Goal: Task Accomplishment & Management: Use online tool/utility

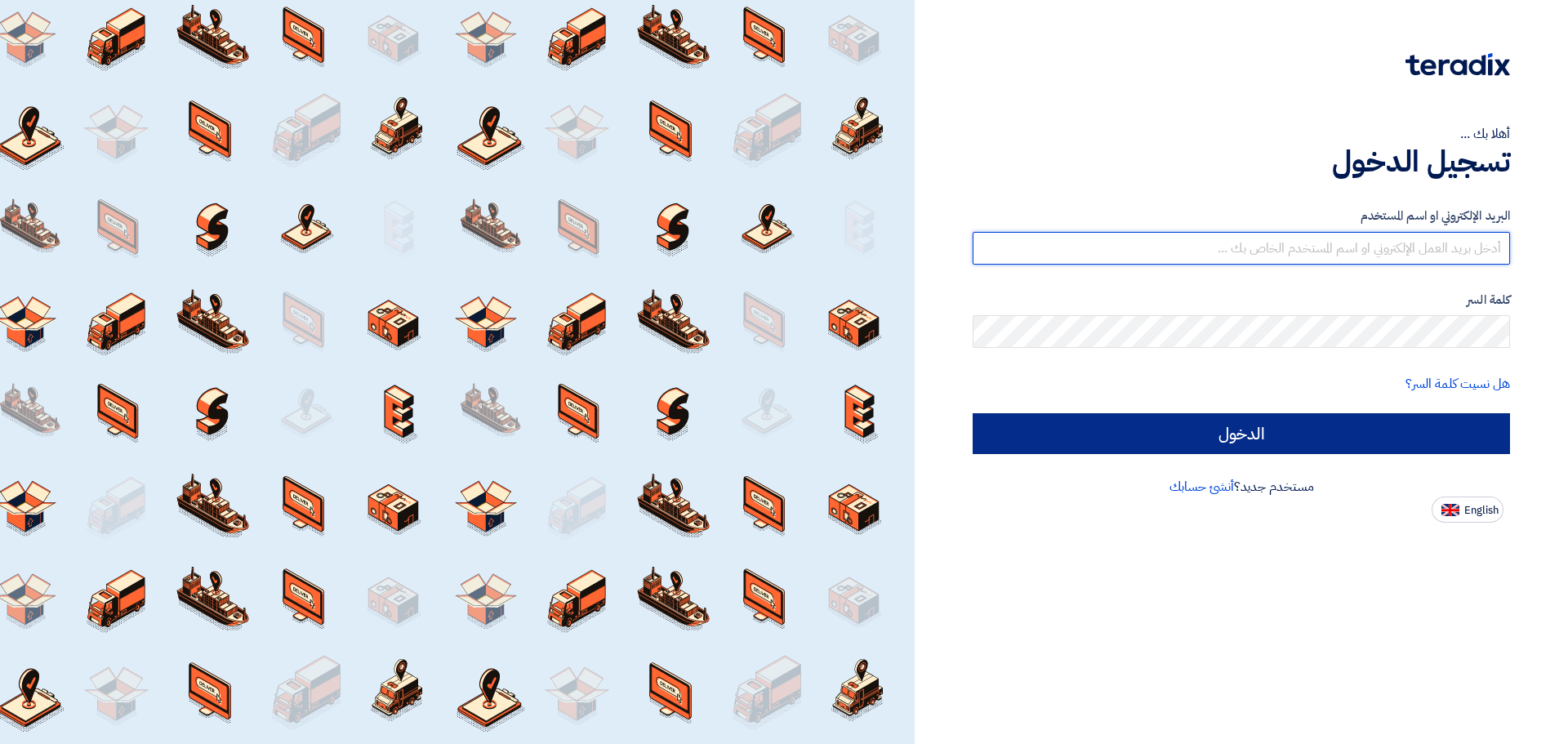
type input "[EMAIL_ADDRESS][DOMAIN_NAME]"
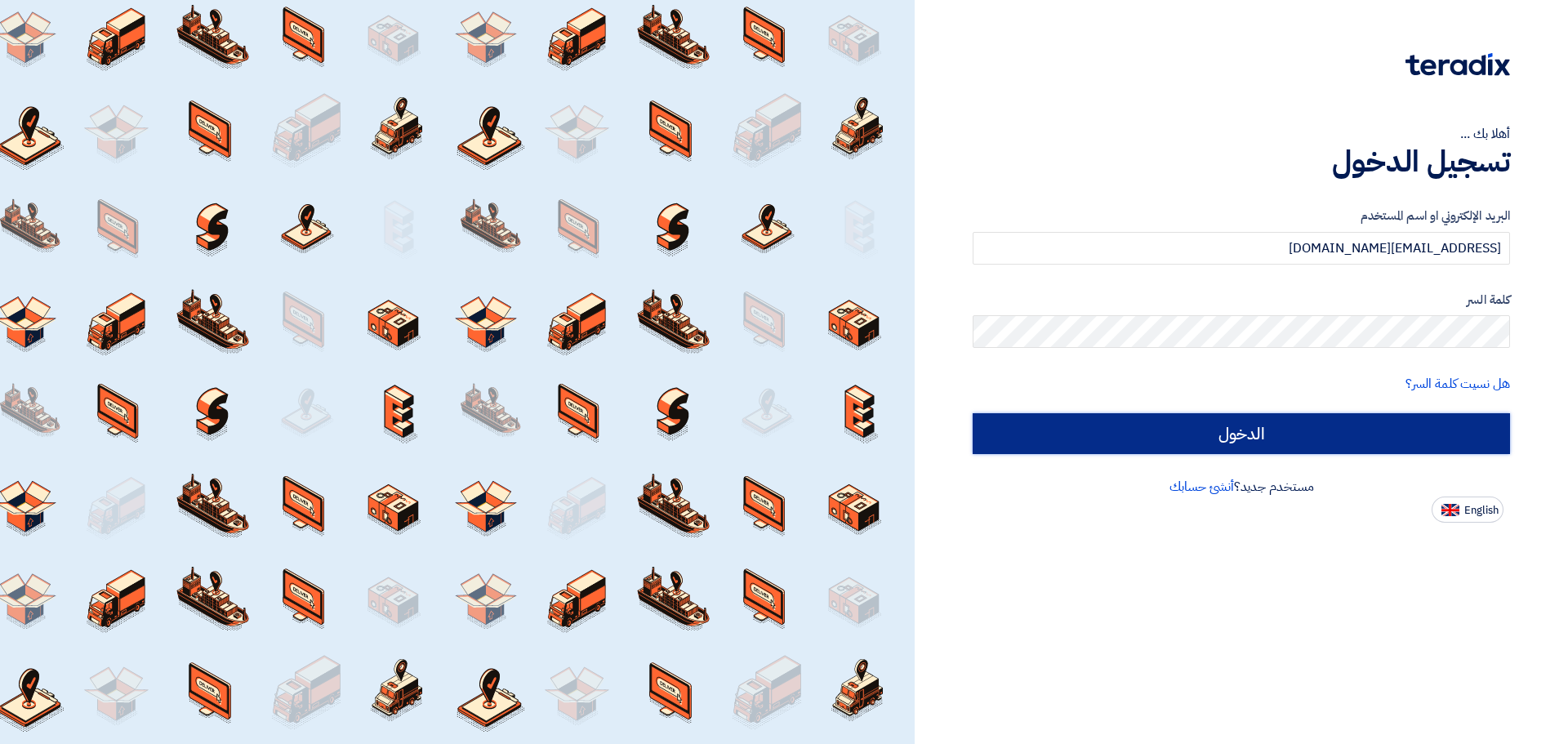
click at [1237, 434] on input "الدخول" at bounding box center [1241, 434] width 538 height 41
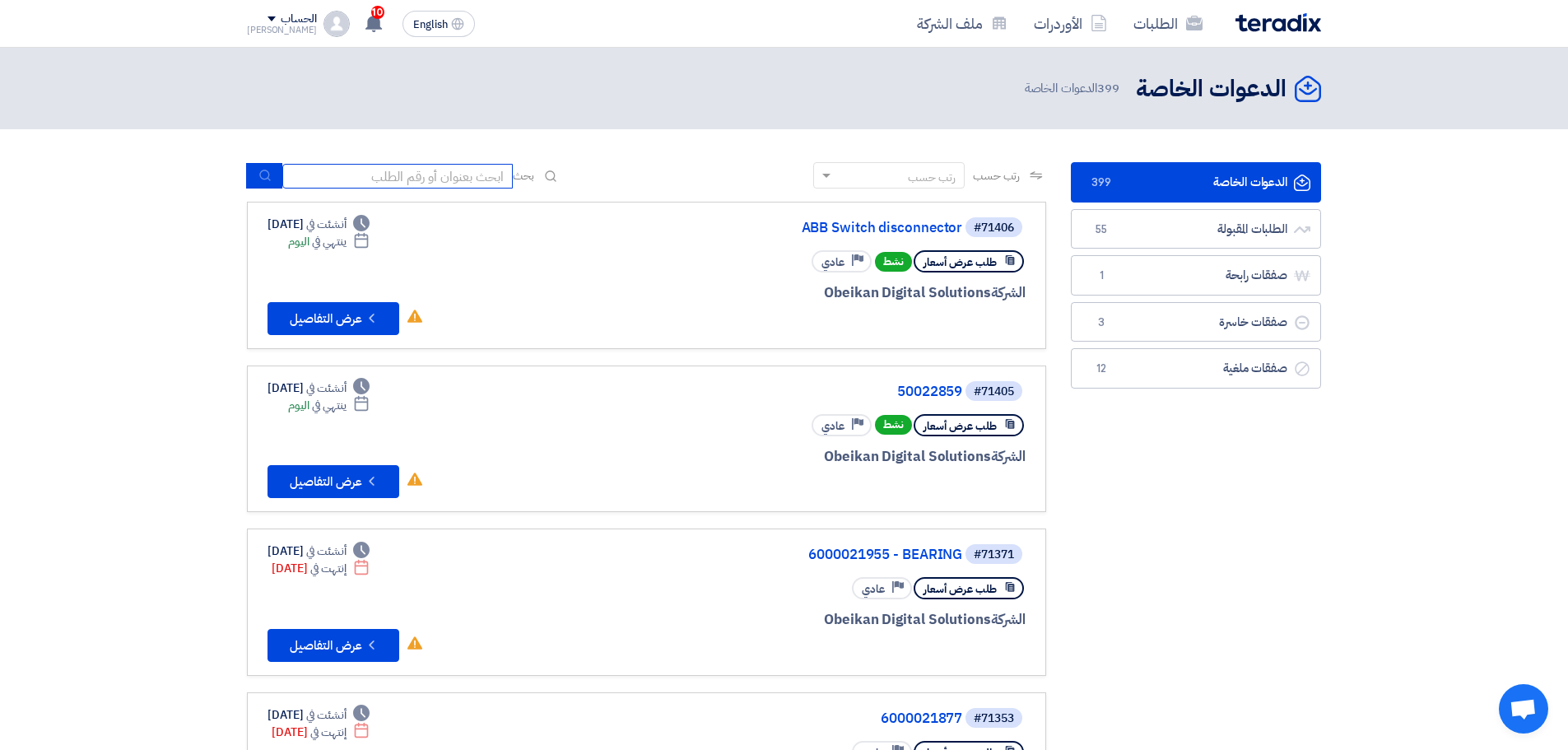
click at [355, 170] on input at bounding box center [397, 176] width 230 height 25
type input "70871"
click at [268, 176] on use "submit" at bounding box center [264, 176] width 10 height 10
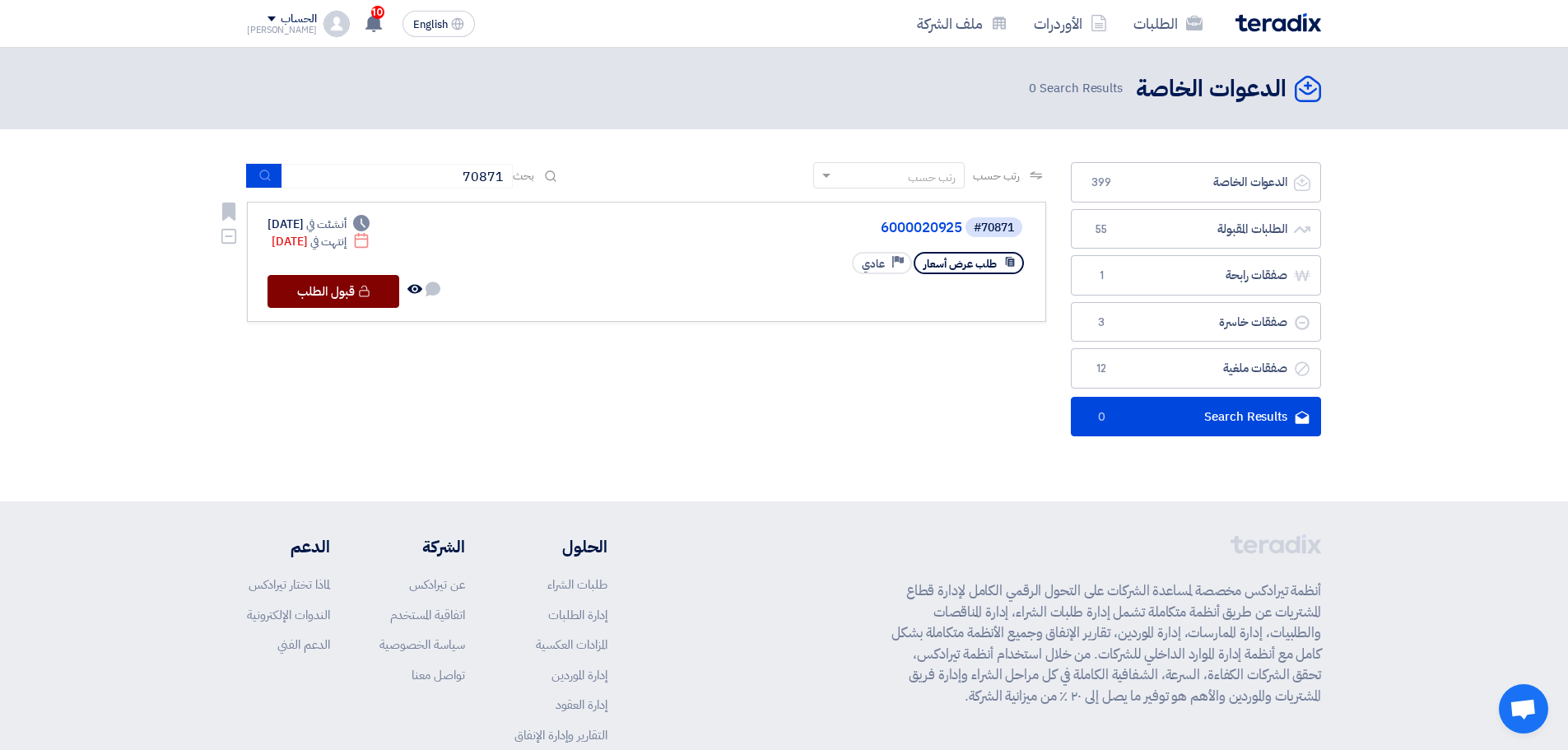
click at [356, 291] on button "Check details قبول الطلب" at bounding box center [333, 291] width 132 height 33
click at [912, 228] on link "6000020925" at bounding box center [798, 228] width 329 height 15
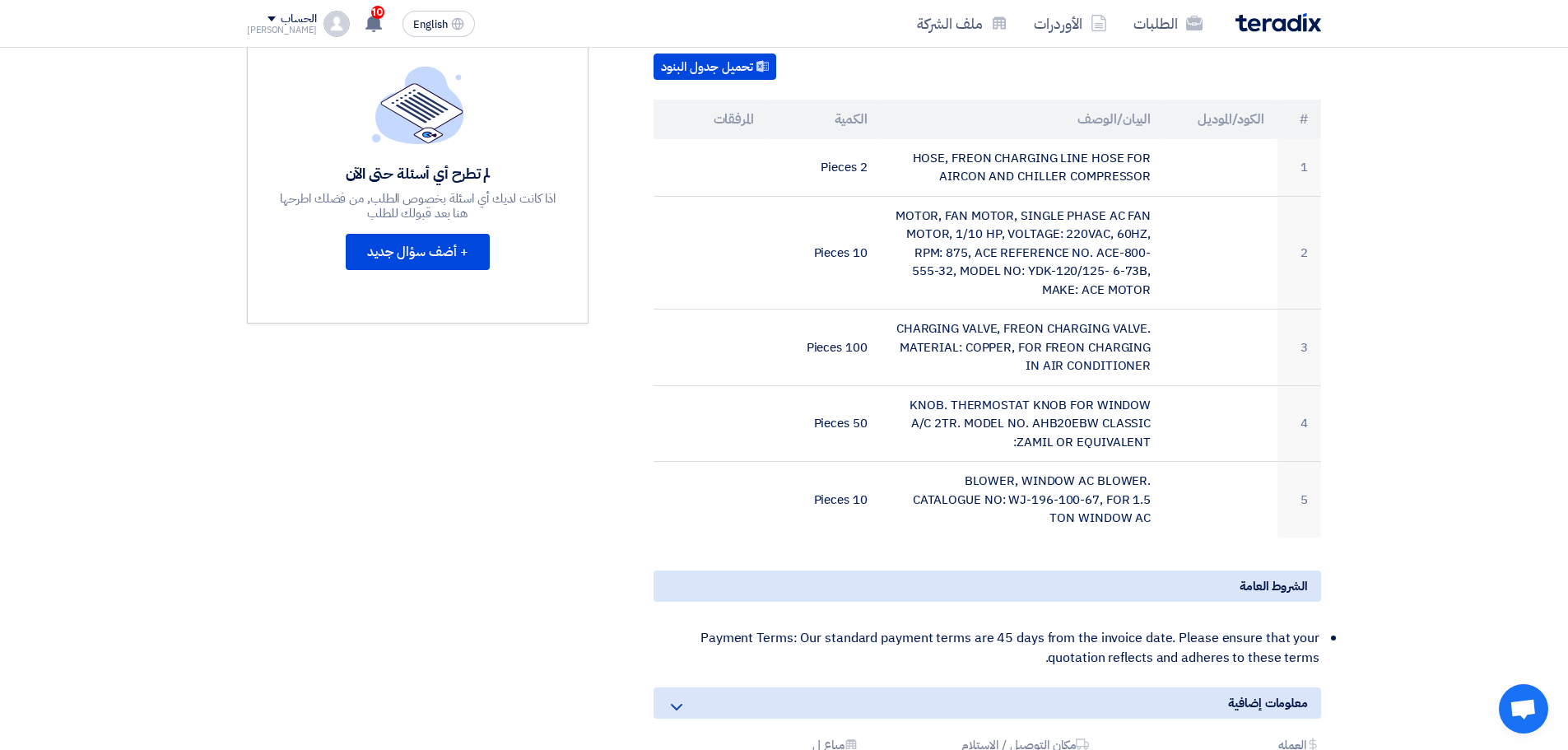
scroll to position [247, 0]
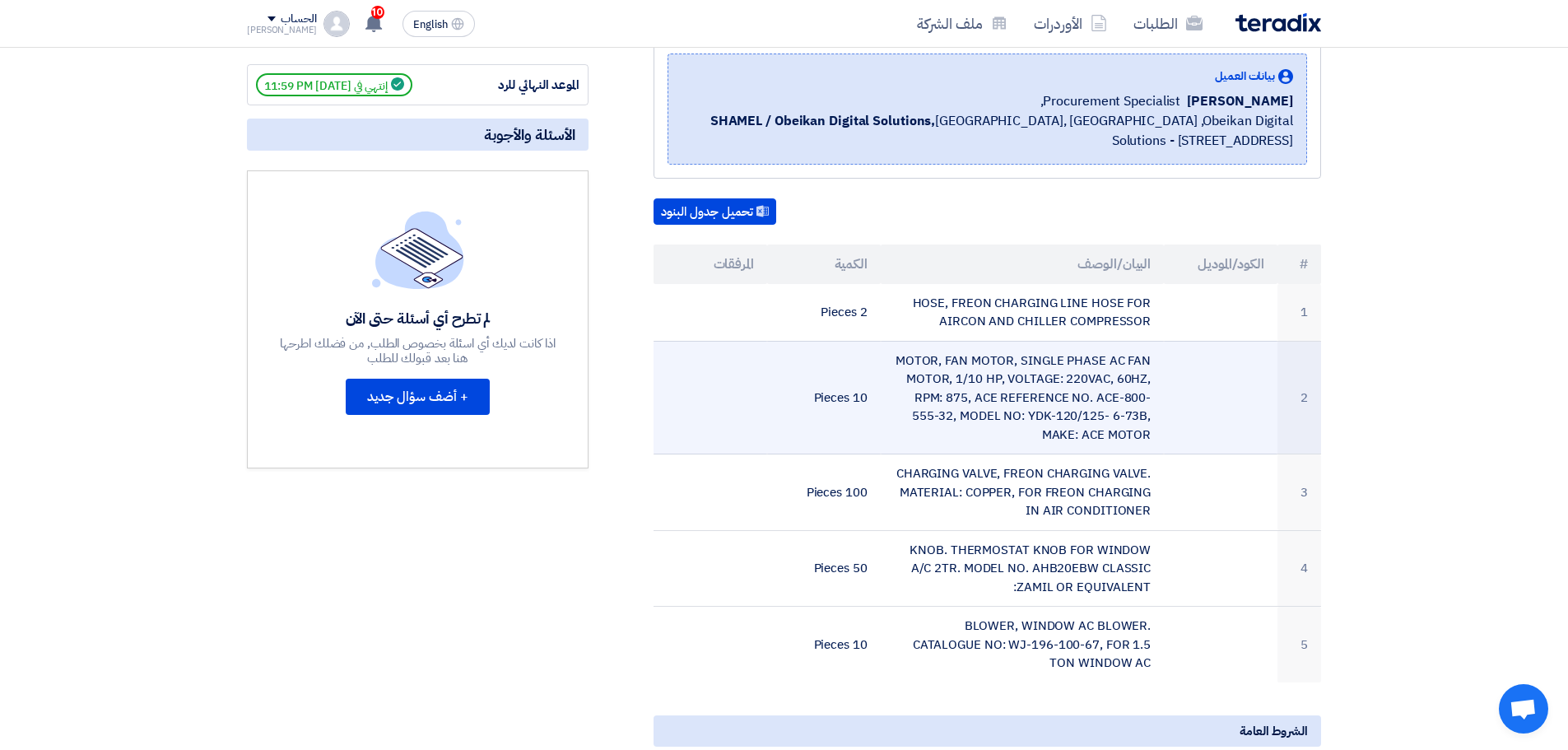
click at [1005, 391] on td "MOTOR, FAN MOTOR, SINGLE PHASE AC FAN MOTOR, 1/10 HP, VOLTAGE: 220VAC, 60HZ, RP…" at bounding box center [1023, 398] width 284 height 114
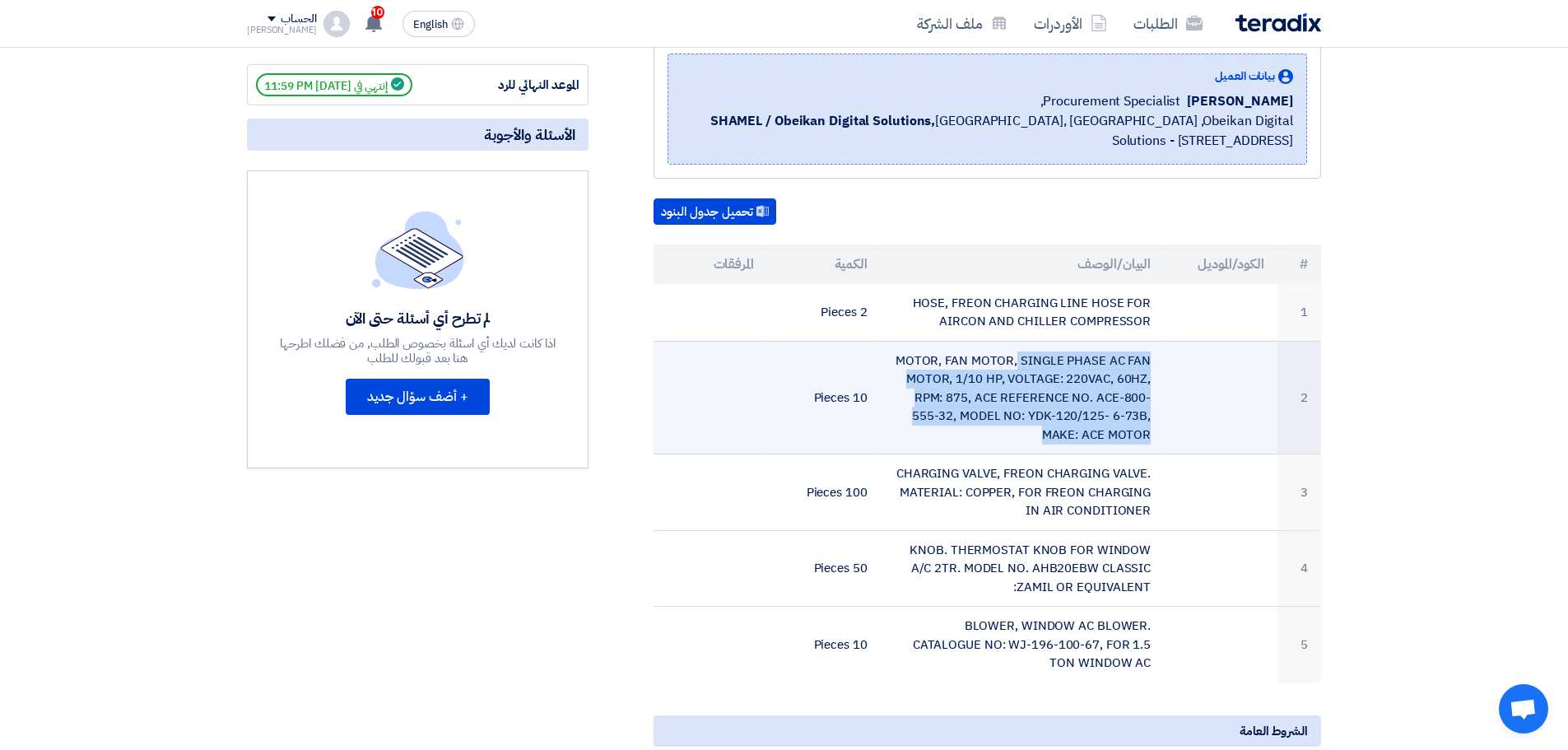
click at [1005, 391] on td "MOTOR, FAN MOTOR, SINGLE PHASE AC FAN MOTOR, 1/10 HP, VOLTAGE: 220VAC, 60HZ, RP…" at bounding box center [1023, 398] width 284 height 114
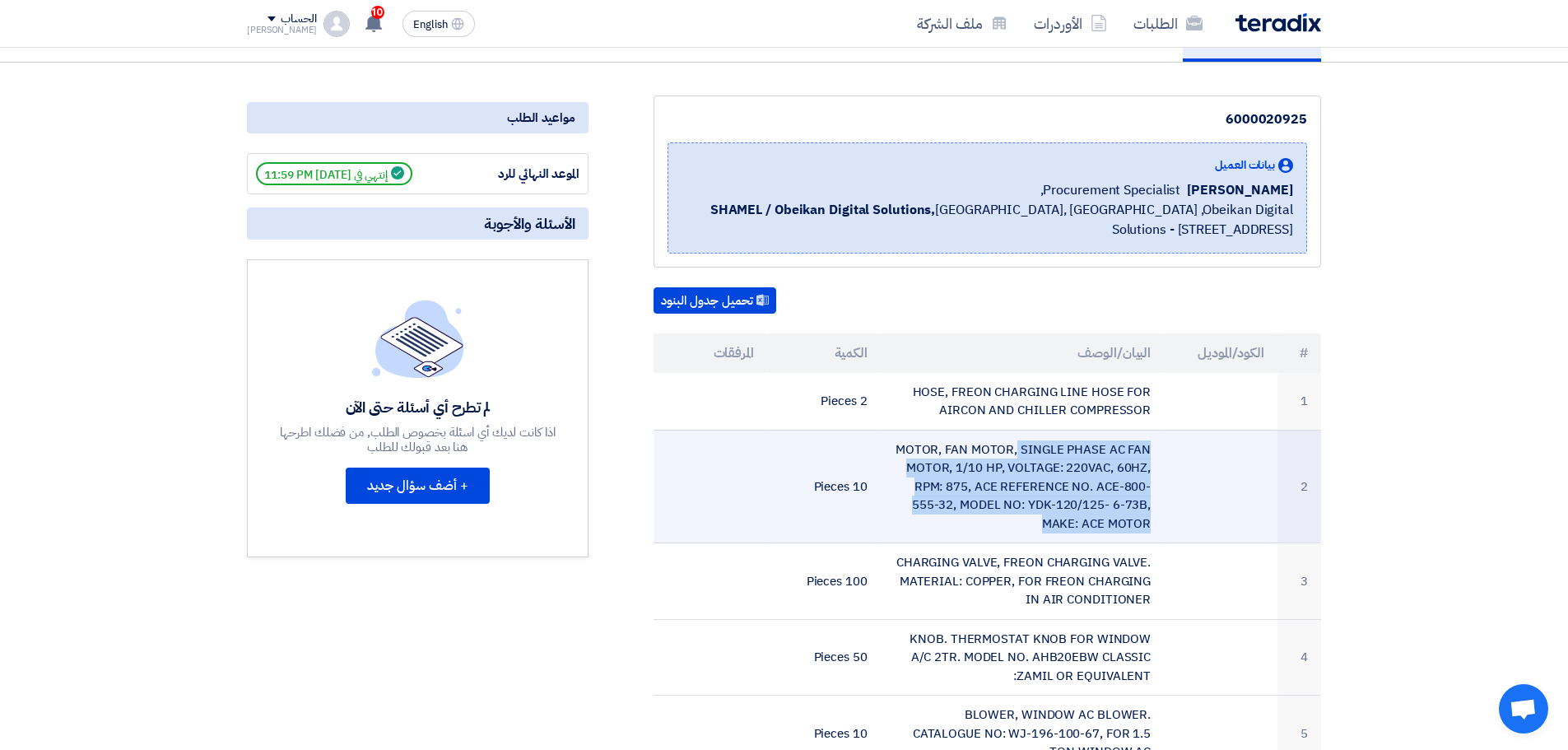
scroll to position [0, 0]
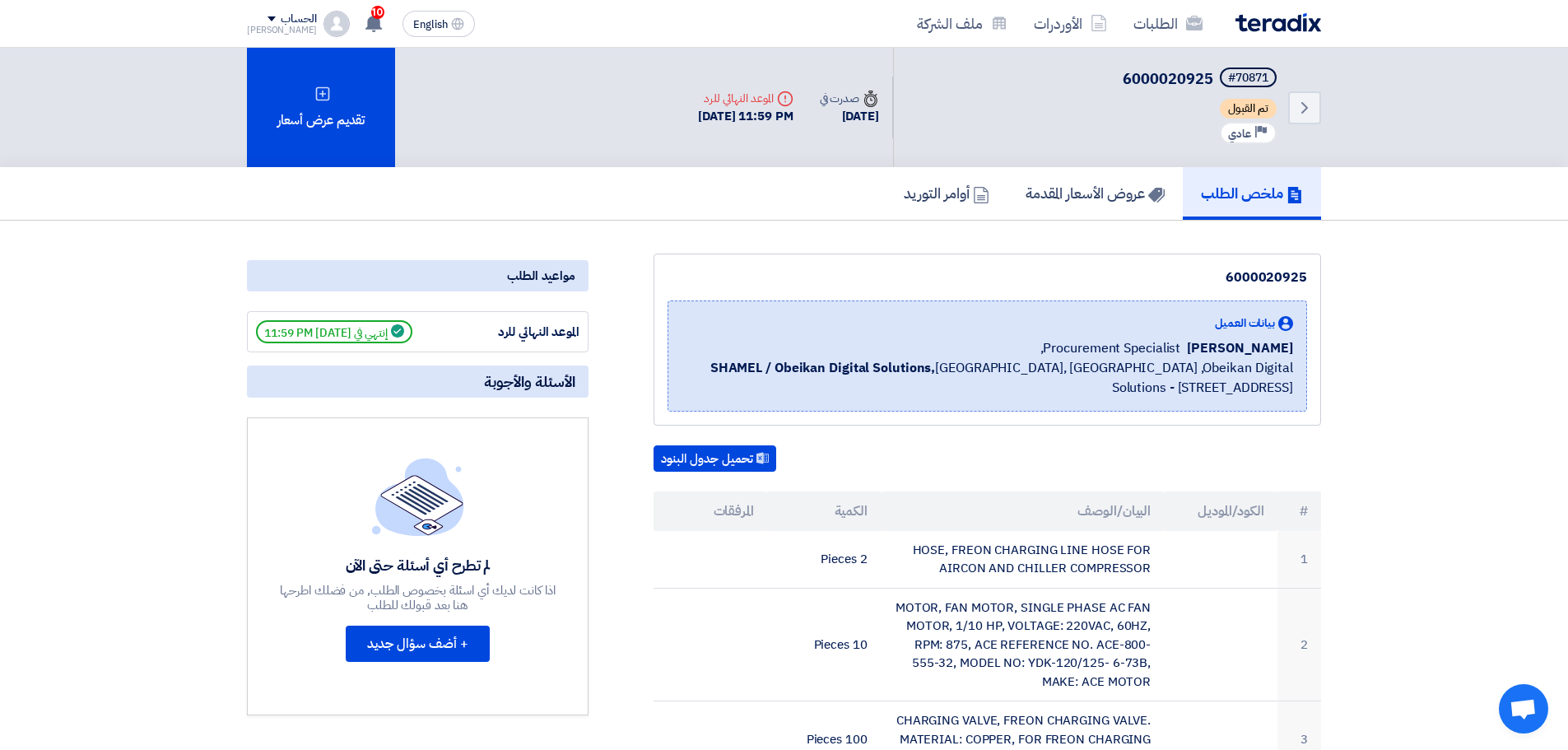
click at [1144, 150] on div "Back #70871 6000020925 تم القبول Priority عادي" at bounding box center [1107, 107] width 428 height 120
click at [1127, 169] on link "عروض الأسعار المقدمة" at bounding box center [1094, 193] width 175 height 53
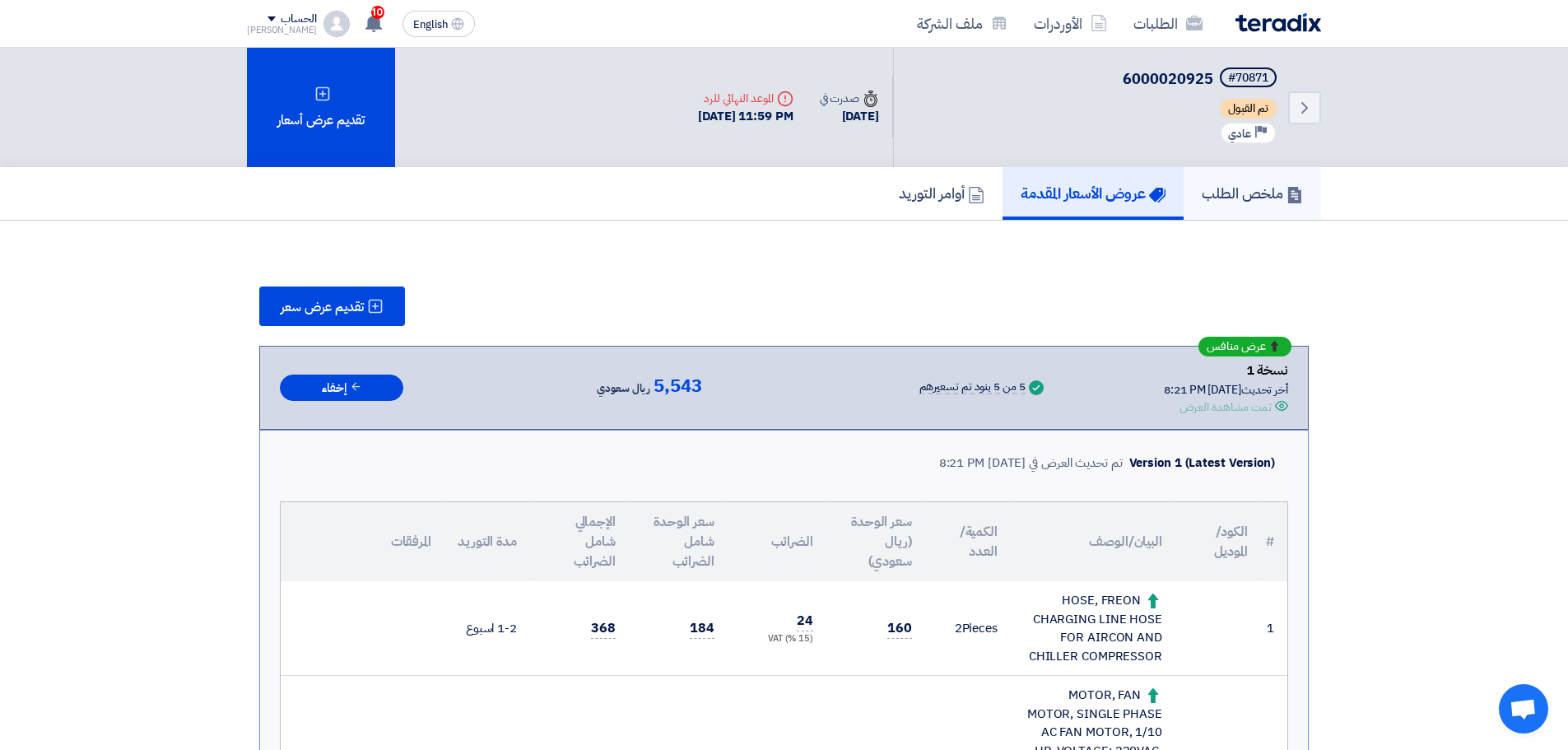
click at [1223, 179] on link "ملخص الطلب" at bounding box center [1253, 193] width 138 height 53
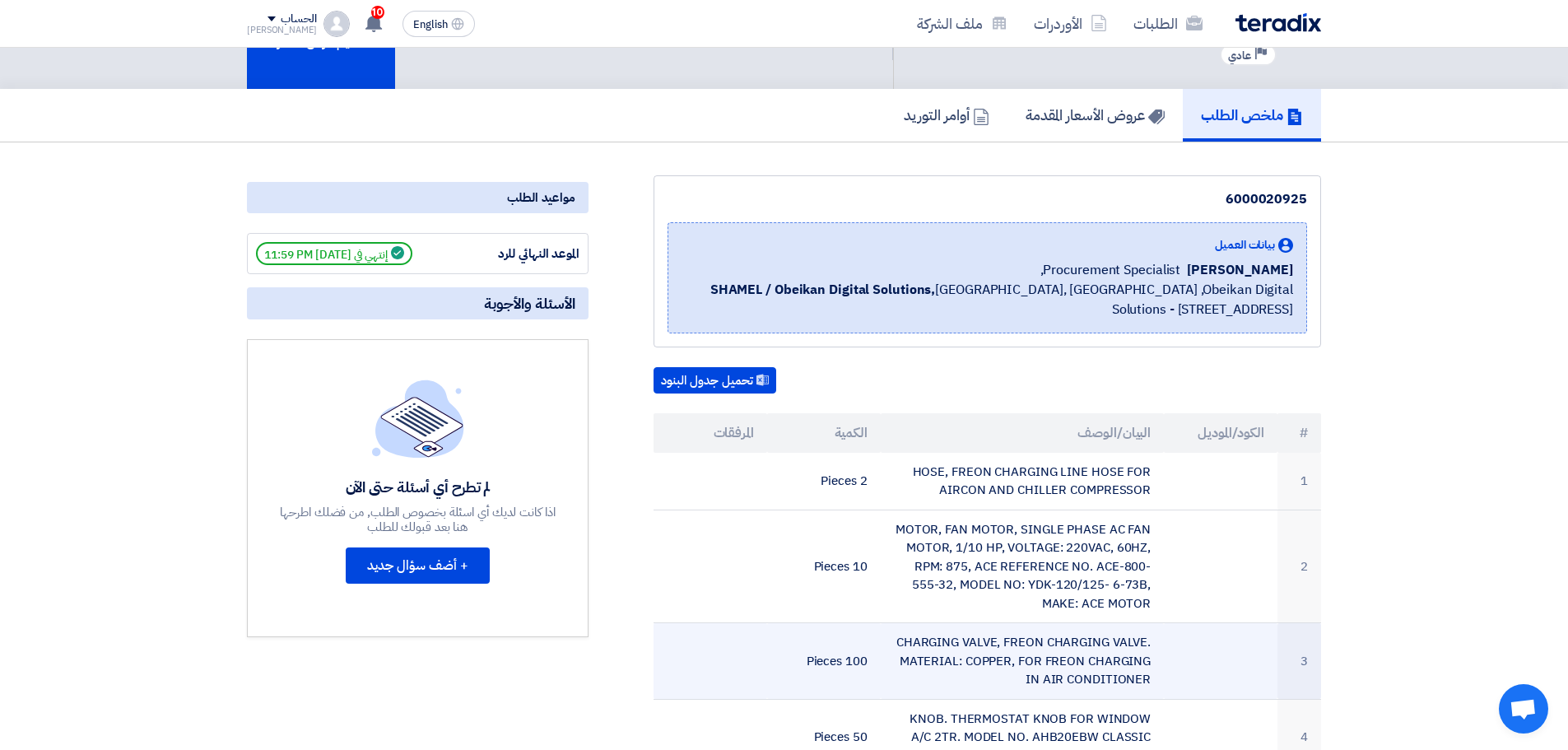
scroll to position [165, 0]
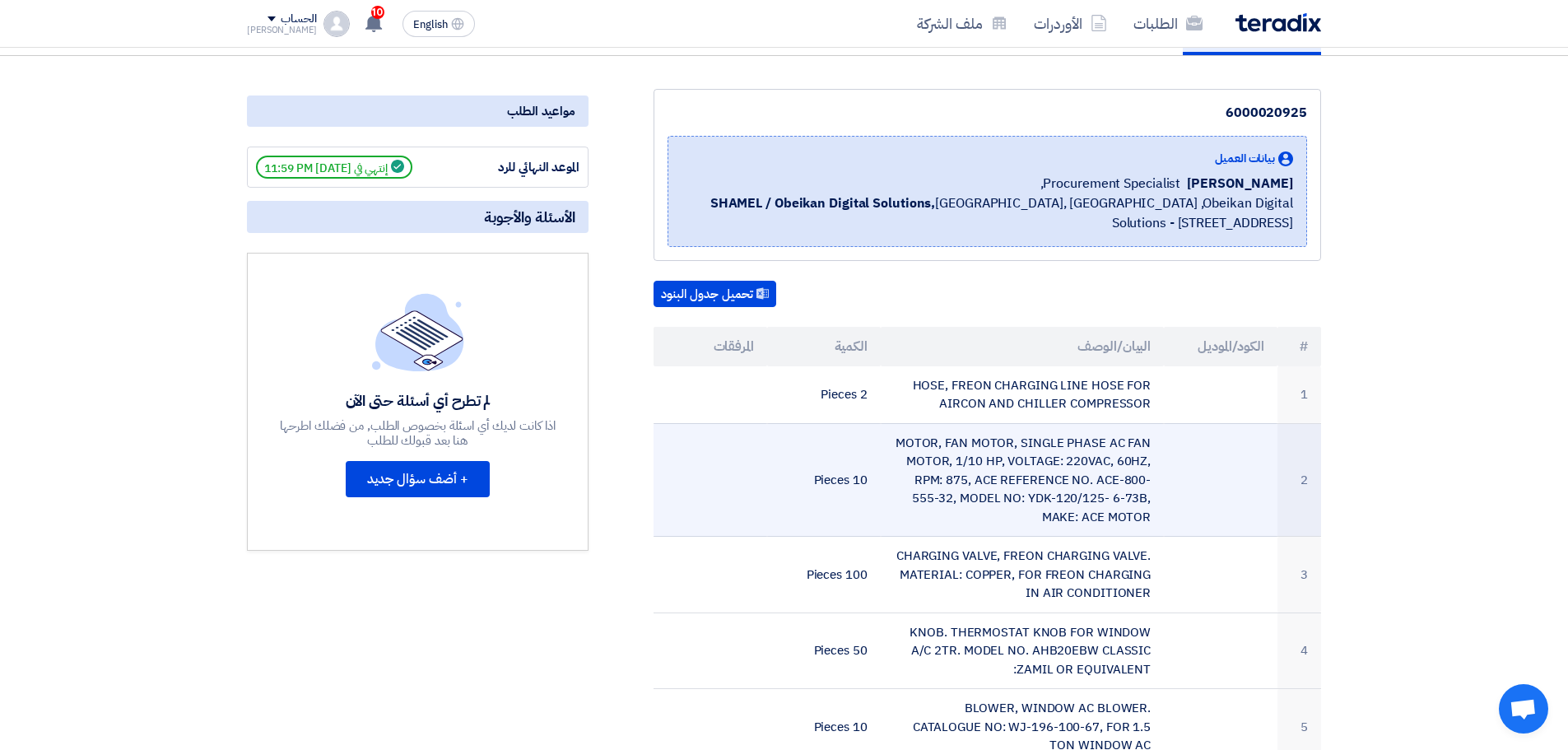
click at [1042, 480] on td "MOTOR, FAN MOTOR, SINGLE PHASE AC FAN MOTOR, 1/10 HP, VOLTAGE: 220VAC, 60HZ, RP…" at bounding box center [1023, 480] width 284 height 114
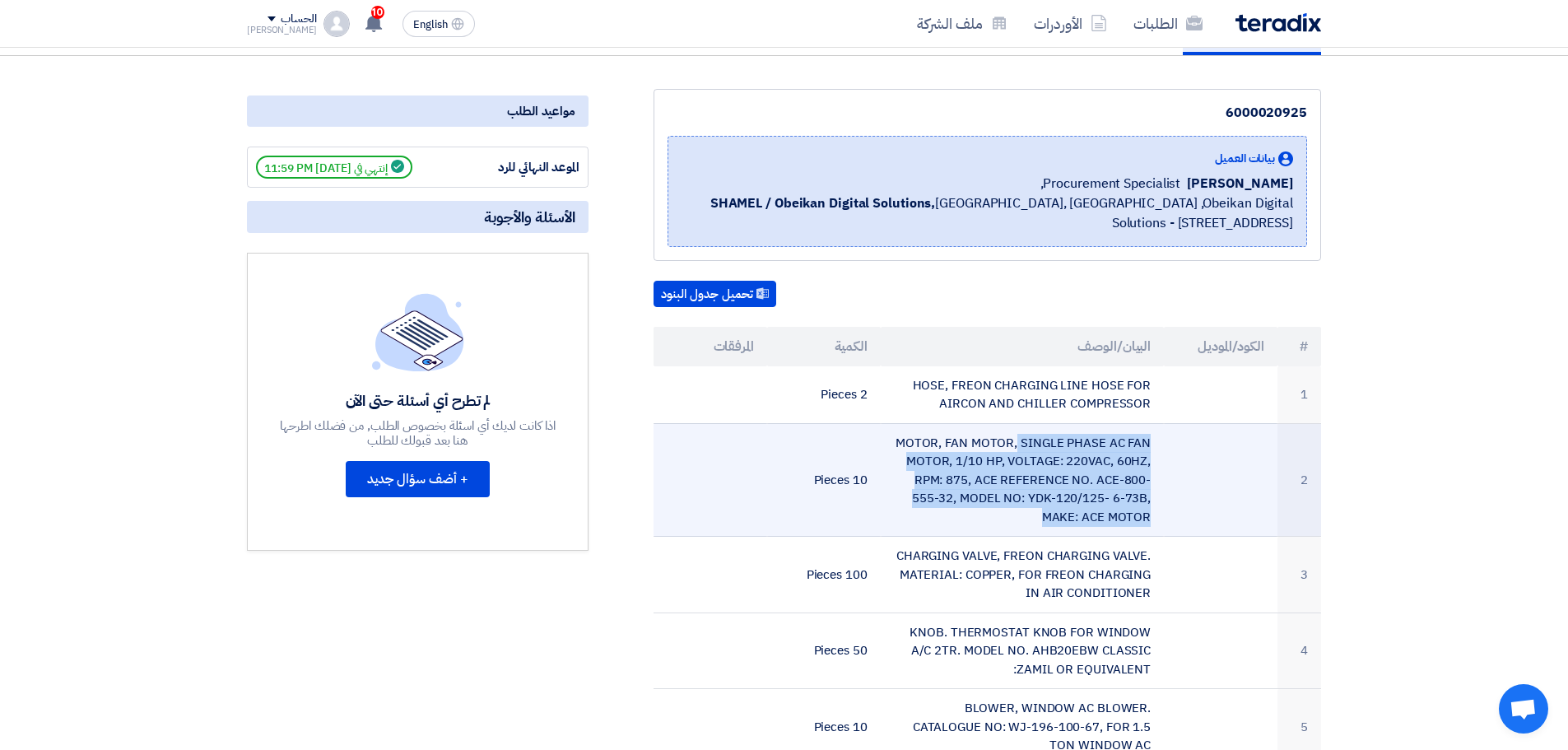
click at [1042, 480] on td "MOTOR, FAN MOTOR, SINGLE PHASE AC FAN MOTOR, 1/10 HP, VOLTAGE: 220VAC, 60HZ, RP…" at bounding box center [1023, 480] width 284 height 114
copy tr "MOTOR, FAN MOTOR, SINGLE PHASE AC FAN MOTOR, 1/10 HP, VOLTAGE: 220VAC, 60HZ, RP…"
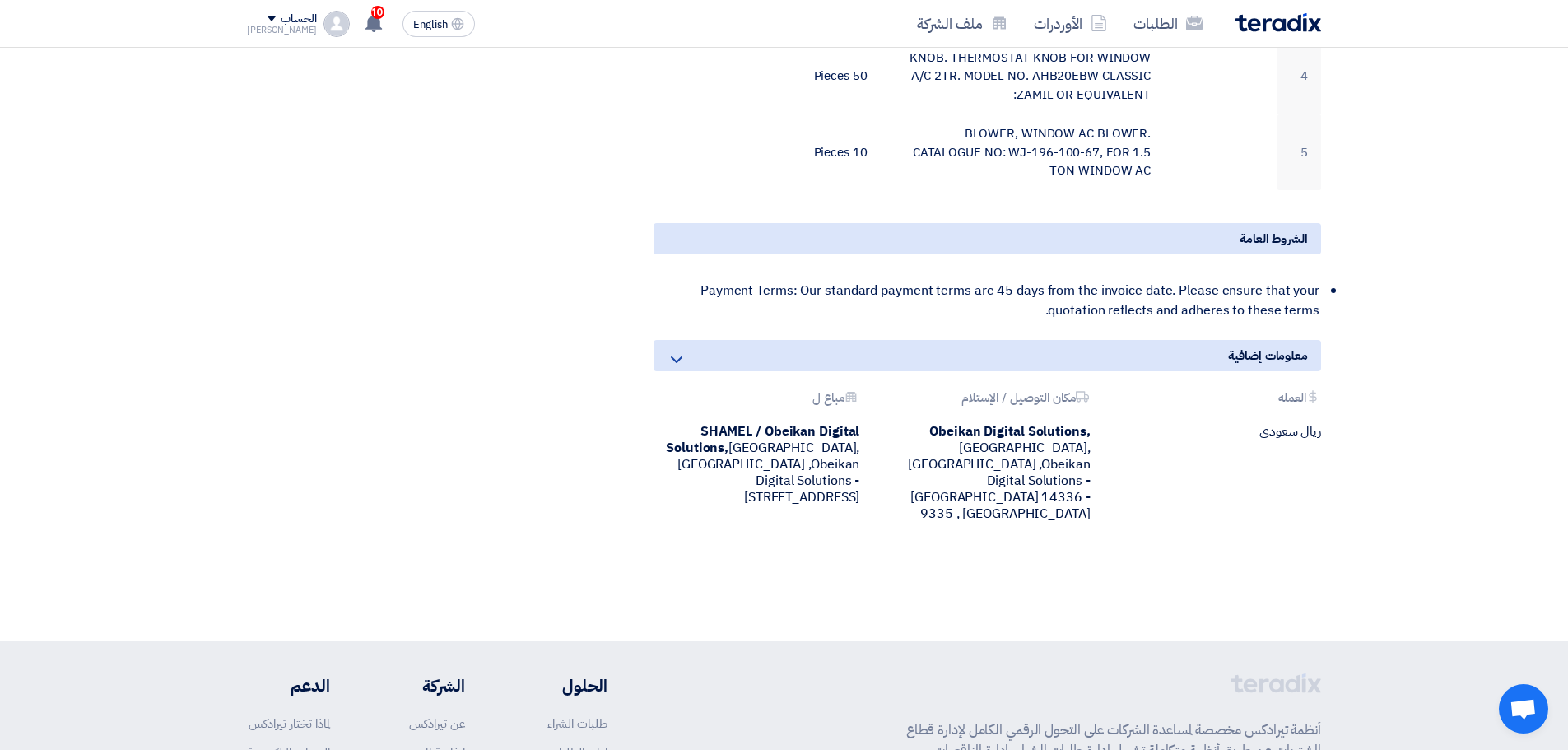
scroll to position [741, 0]
click at [685, 356] on icon at bounding box center [676, 358] width 20 height 20
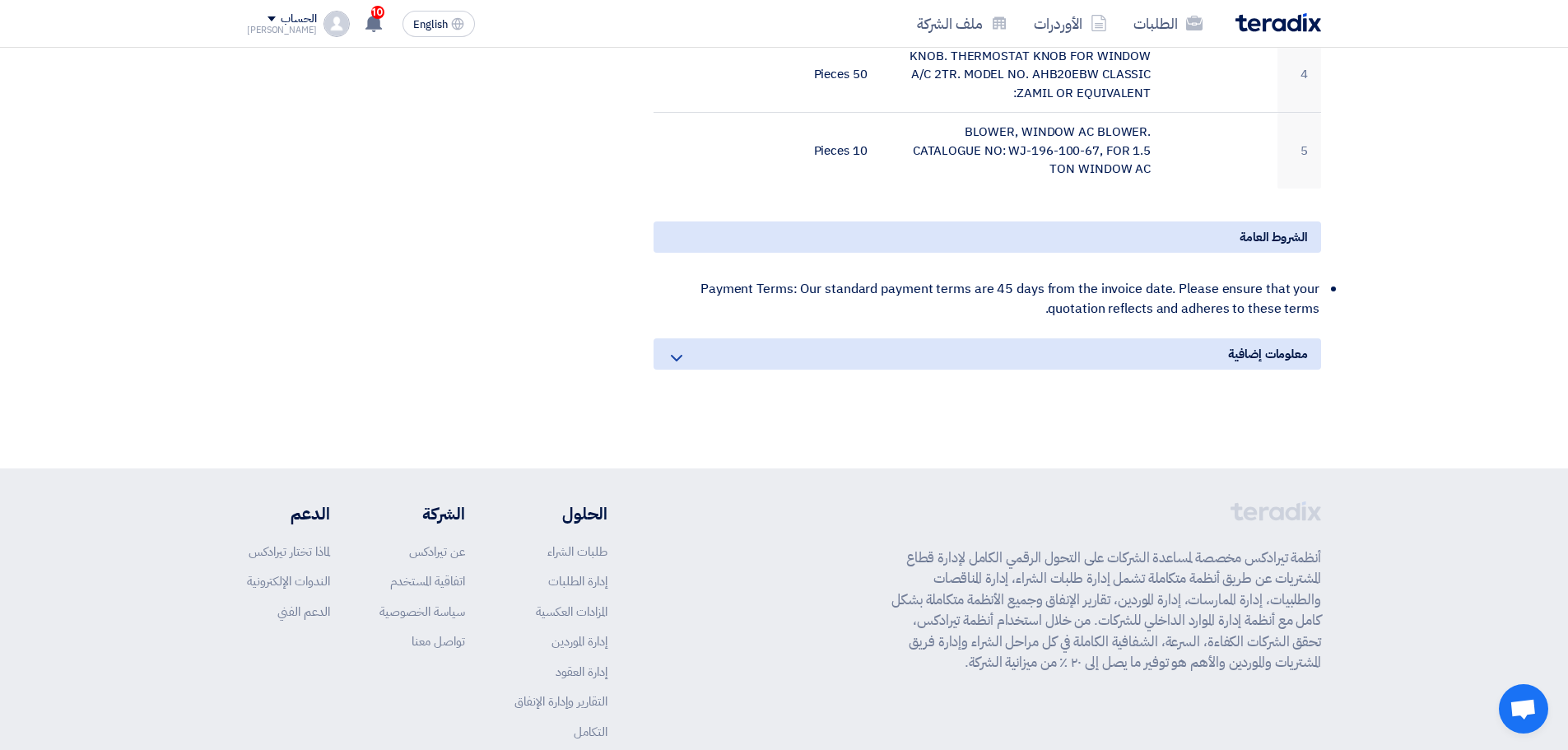
click at [685, 356] on icon at bounding box center [676, 358] width 20 height 20
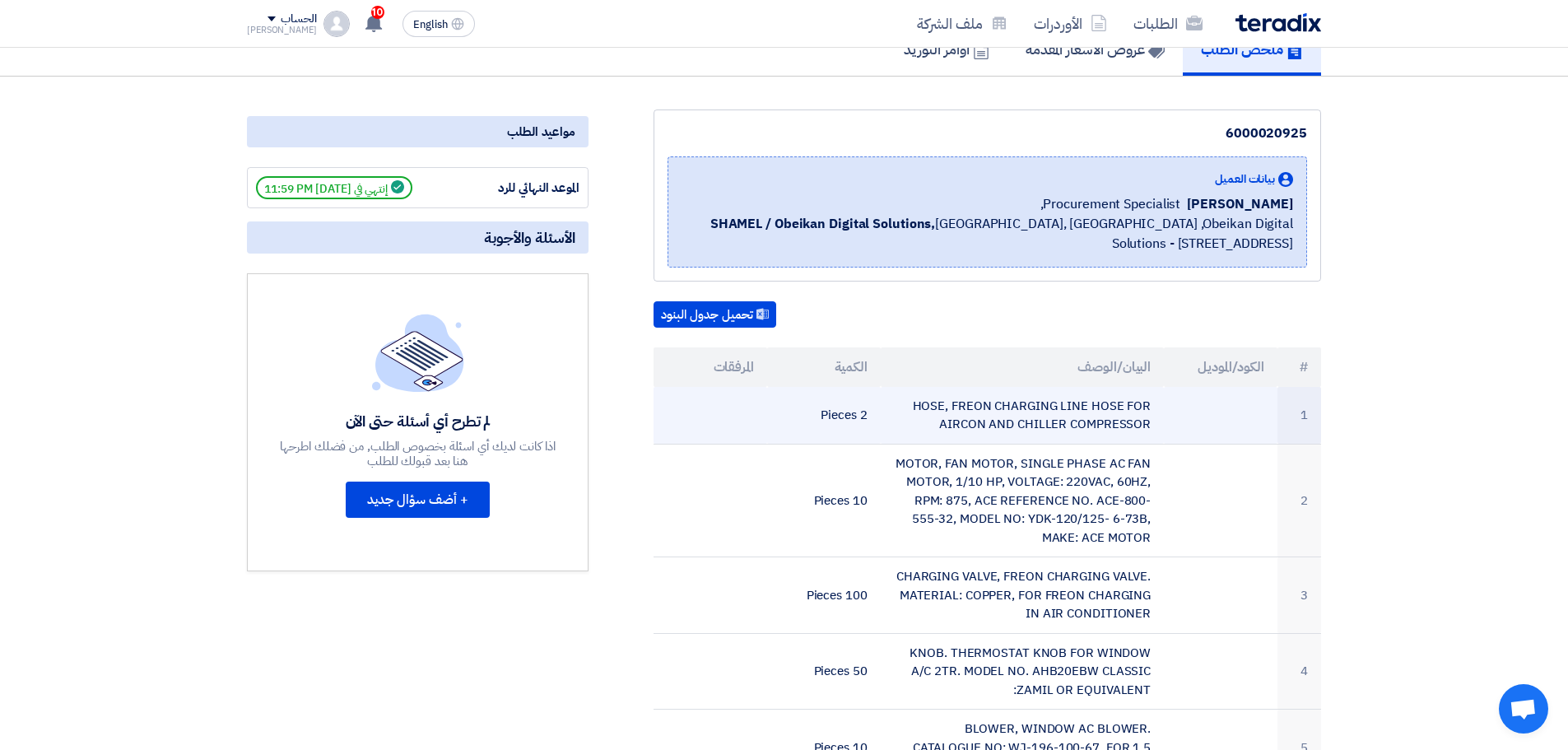
scroll to position [247, 0]
